Goal: Information Seeking & Learning: Check status

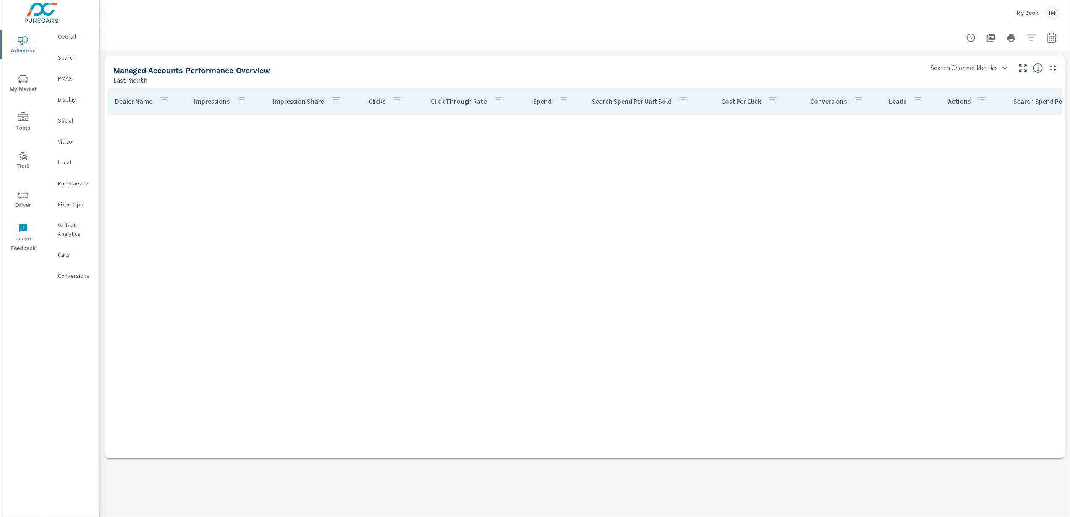
scroll to position [616, 0]
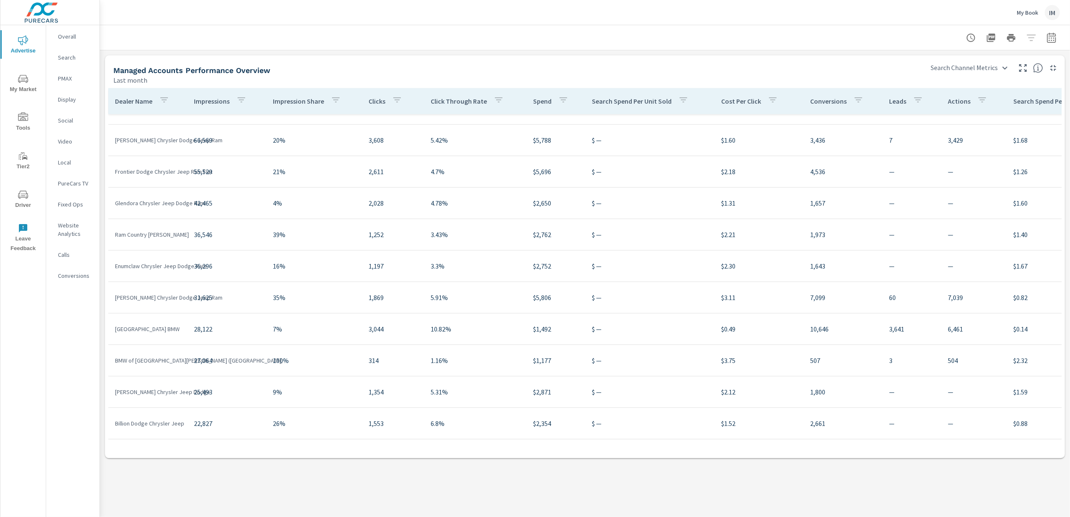
scroll to position [97, 0]
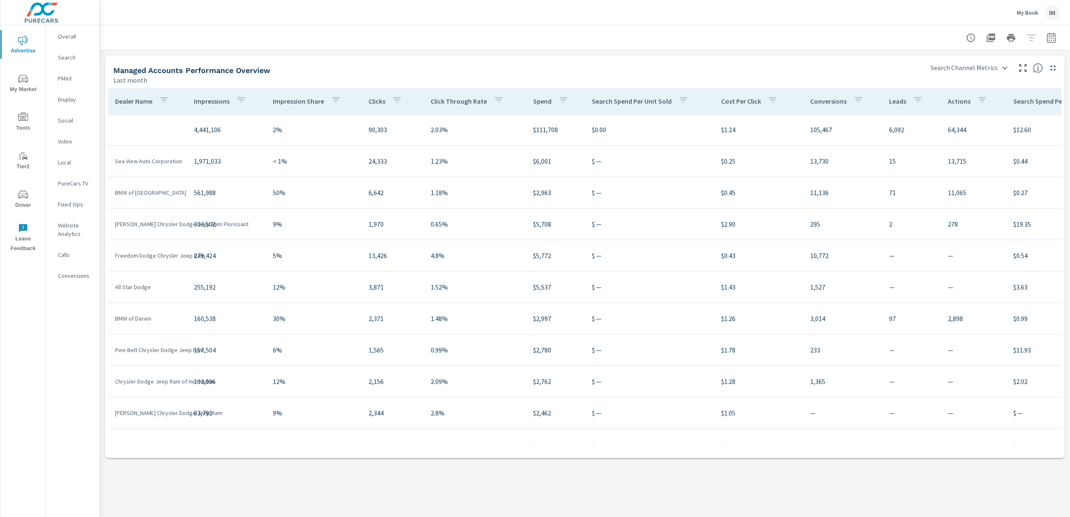
click at [65, 37] on p "Overall" at bounding box center [75, 36] width 35 height 8
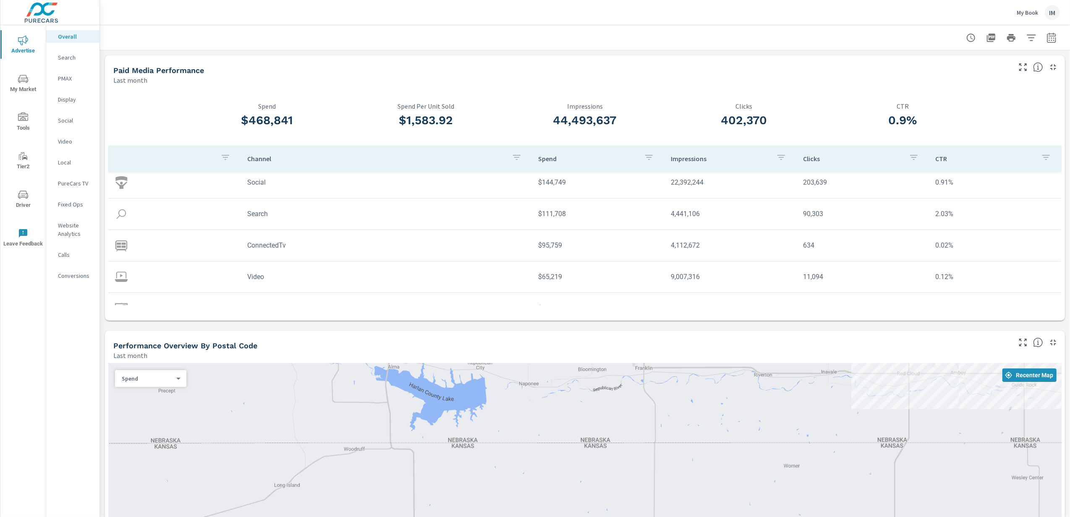
scroll to position [56, 0]
click at [1029, 13] on p "My Book" at bounding box center [1027, 13] width 21 height 8
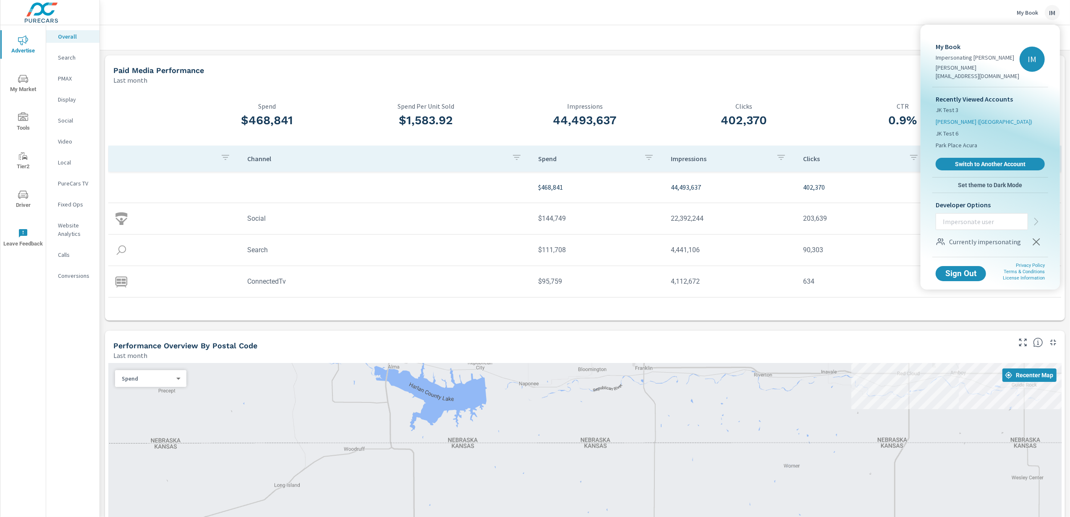
click at [951, 118] on span "[PERSON_NAME] ([GEOGRAPHIC_DATA])" at bounding box center [984, 122] width 97 height 8
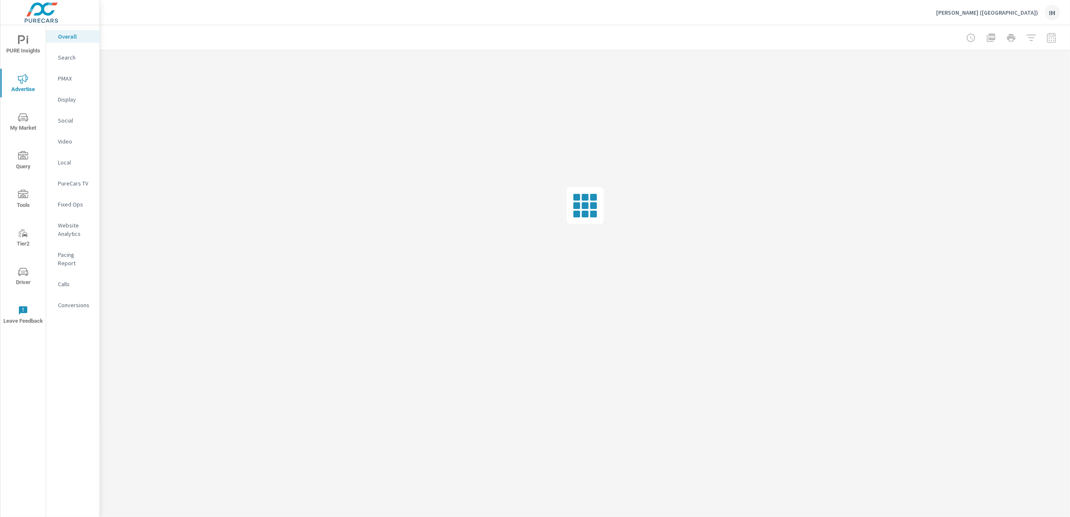
click at [1023, 13] on p "[PERSON_NAME] ([GEOGRAPHIC_DATA])" at bounding box center [987, 13] width 102 height 8
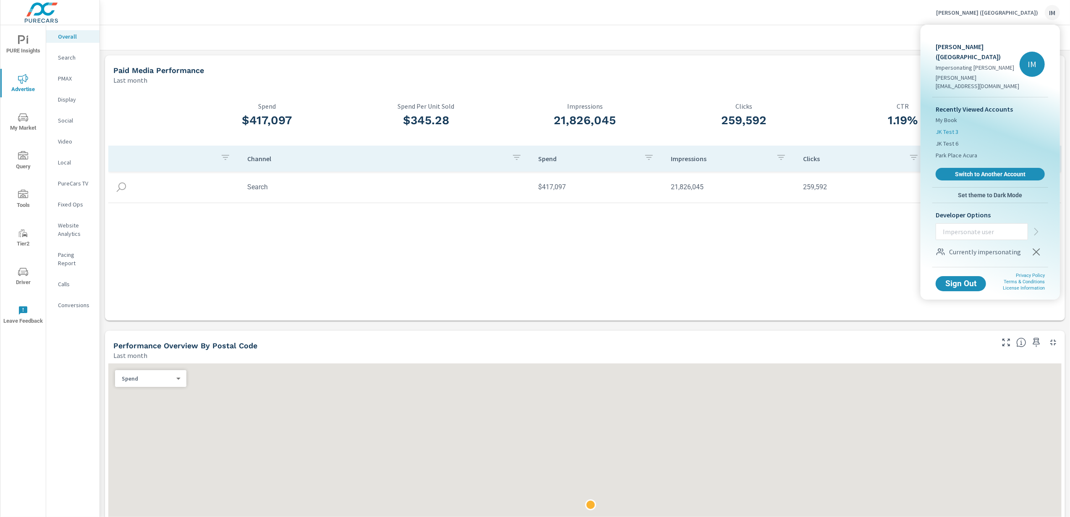
click at [950, 128] on span "JK Test 3" at bounding box center [947, 132] width 23 height 8
